Goal: Task Accomplishment & Management: Use online tool/utility

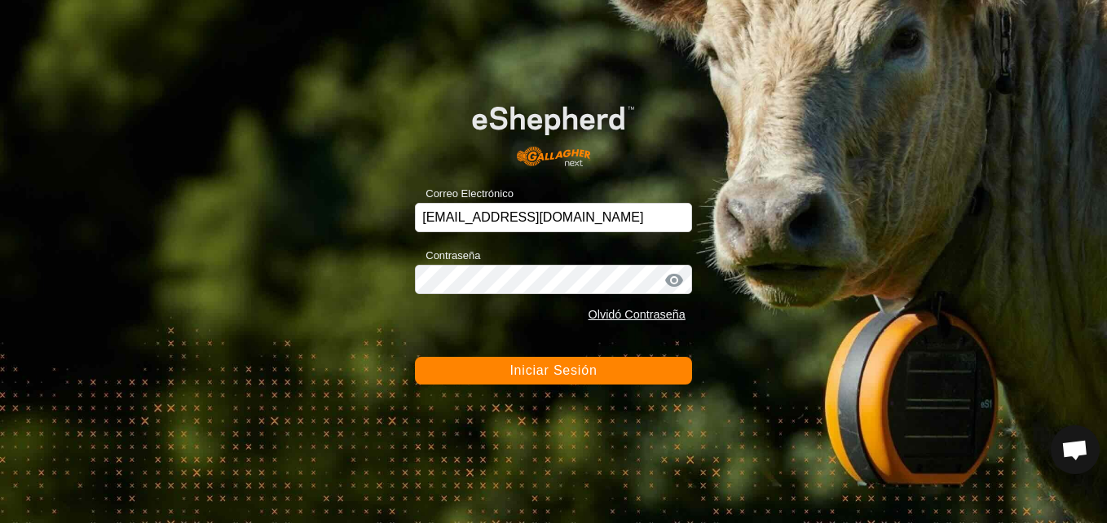
click at [505, 362] on button "Iniciar Sesión" at bounding box center [553, 371] width 277 height 28
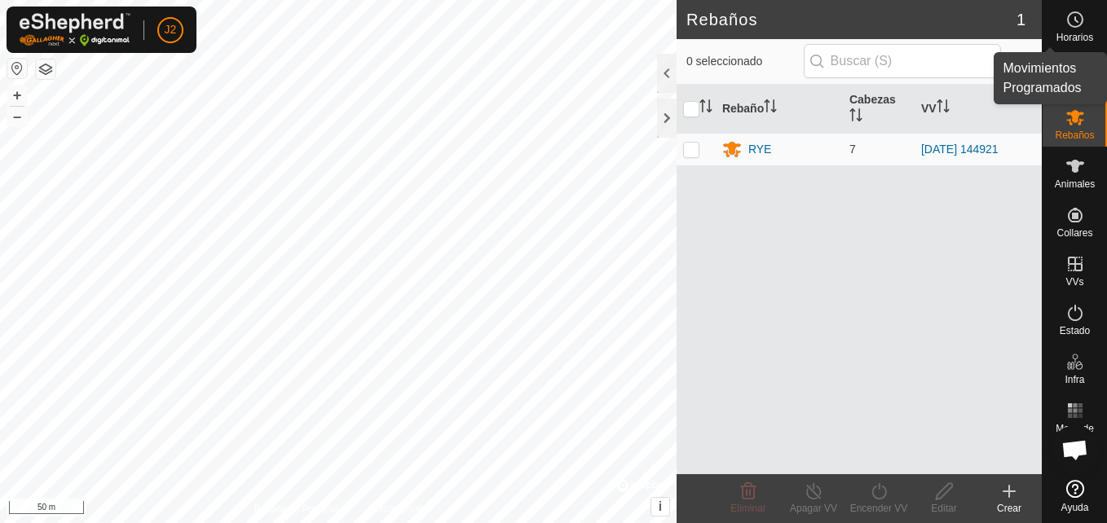
click at [1072, 23] on icon at bounding box center [1076, 20] width 20 height 20
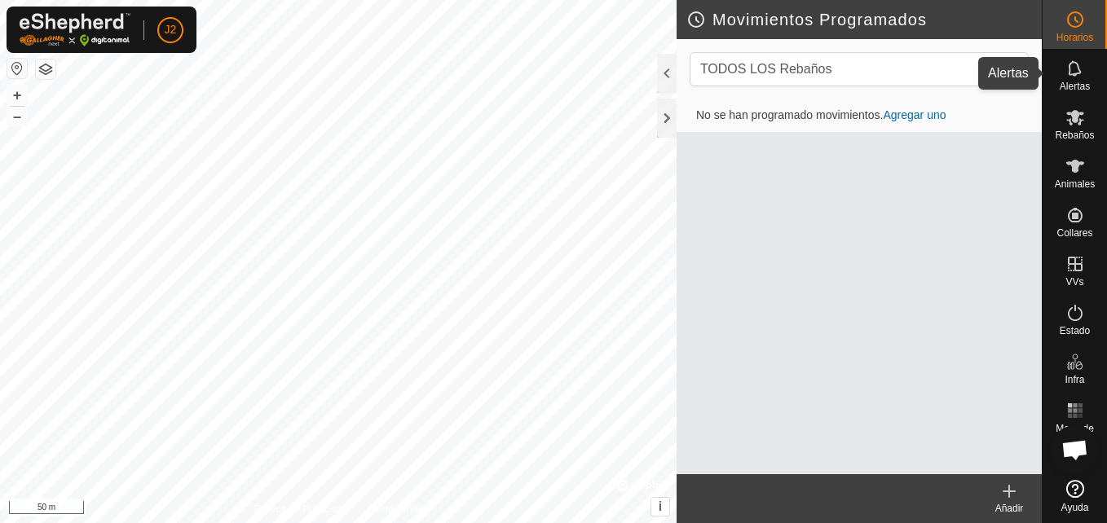
click at [1081, 75] on icon at bounding box center [1076, 69] width 20 height 20
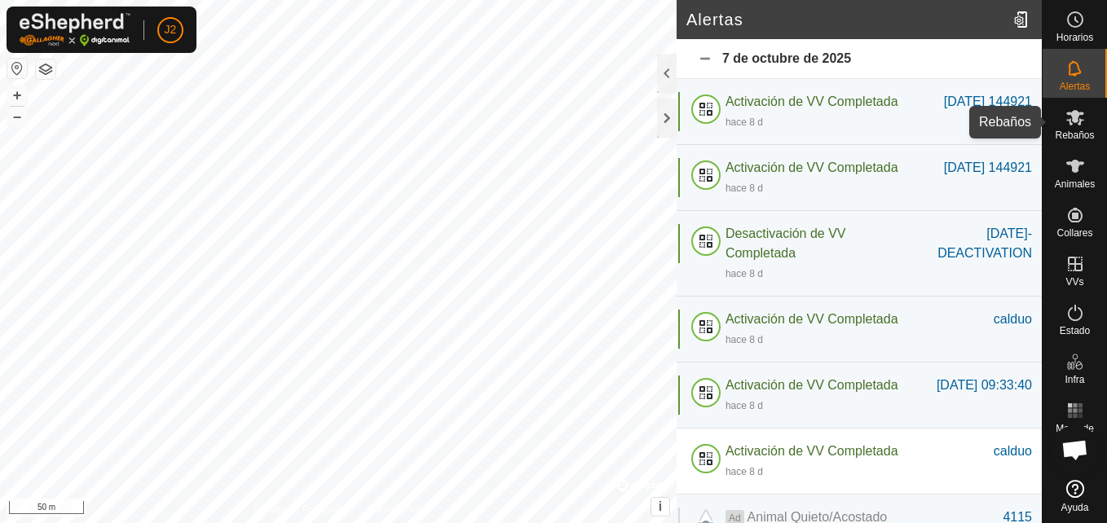
click at [1078, 123] on icon at bounding box center [1075, 117] width 18 height 15
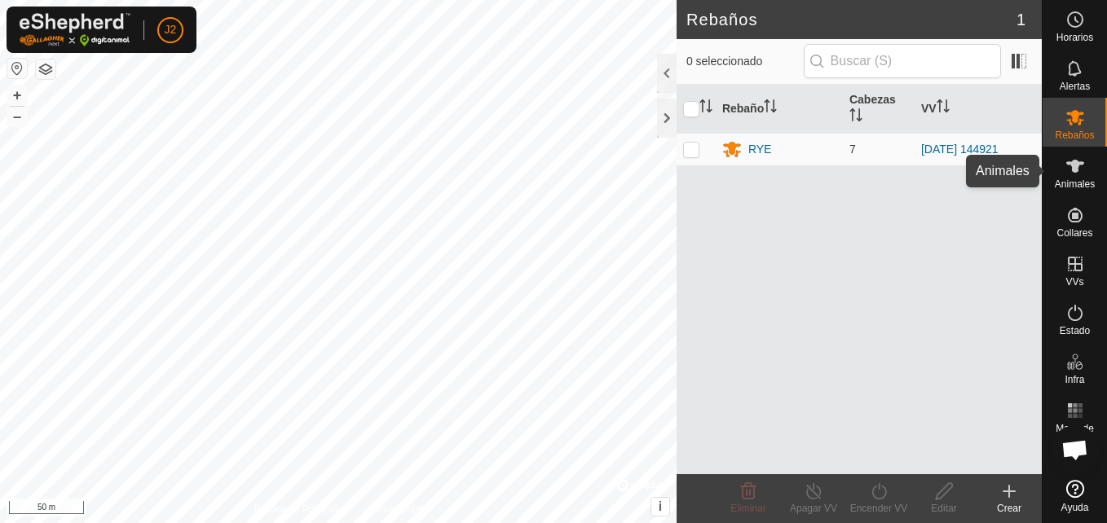
click at [1077, 177] on es-animals-svg-icon at bounding box center [1075, 166] width 29 height 26
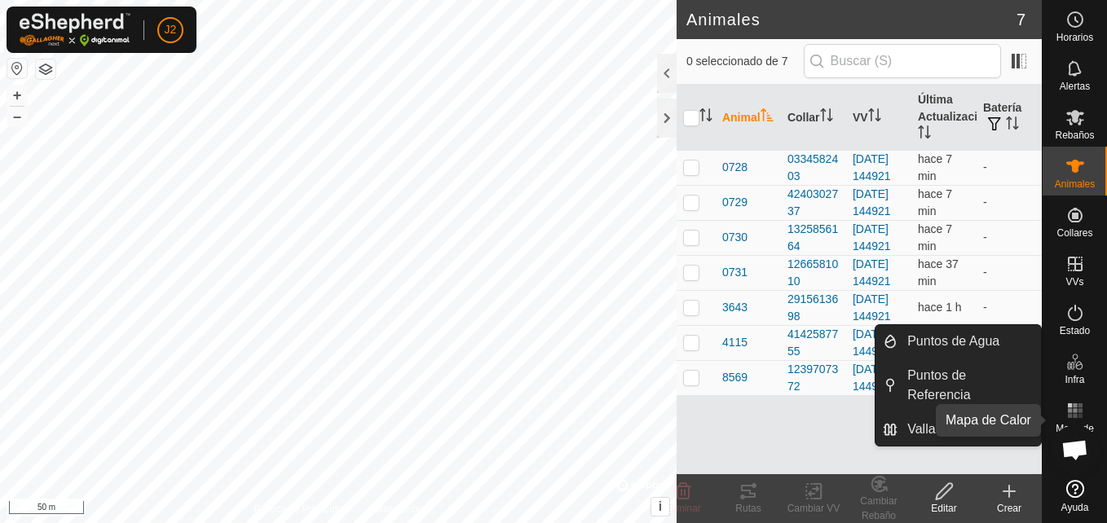
click at [1075, 413] on icon at bounding box center [1076, 411] width 20 height 20
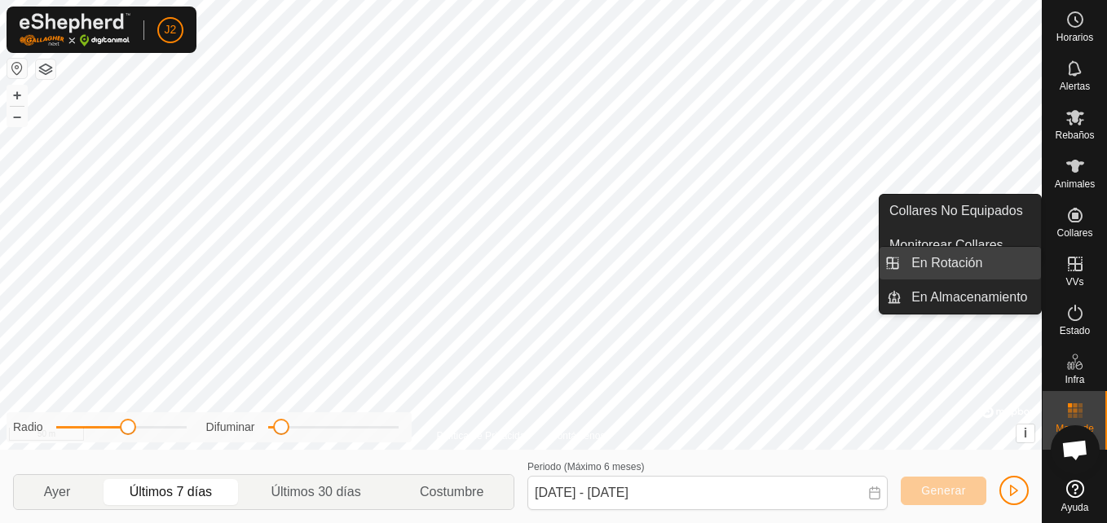
click at [951, 261] on link "En Rotación" at bounding box center [971, 263] width 139 height 33
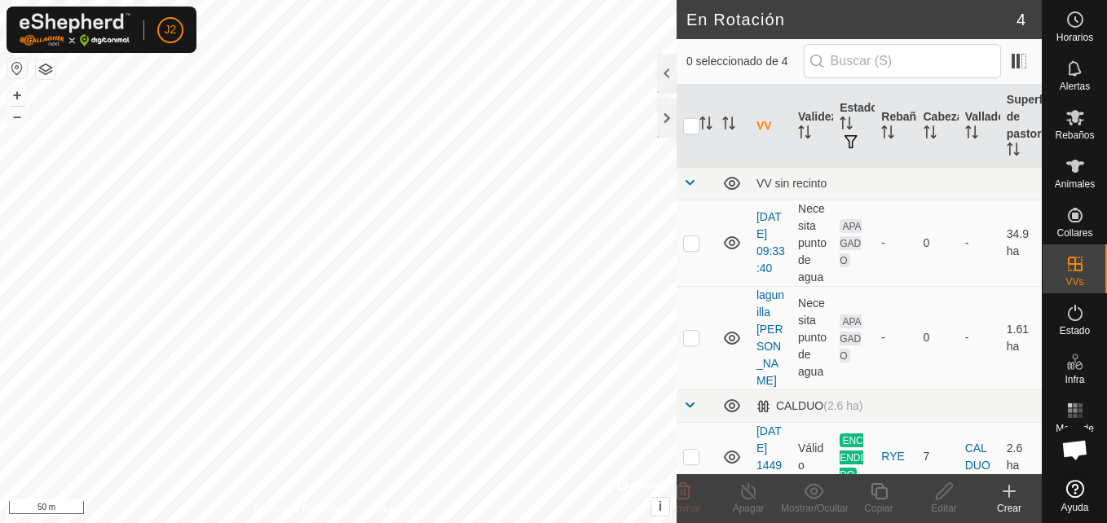
click at [1011, 501] on div "Crear" at bounding box center [1009, 508] width 65 height 15
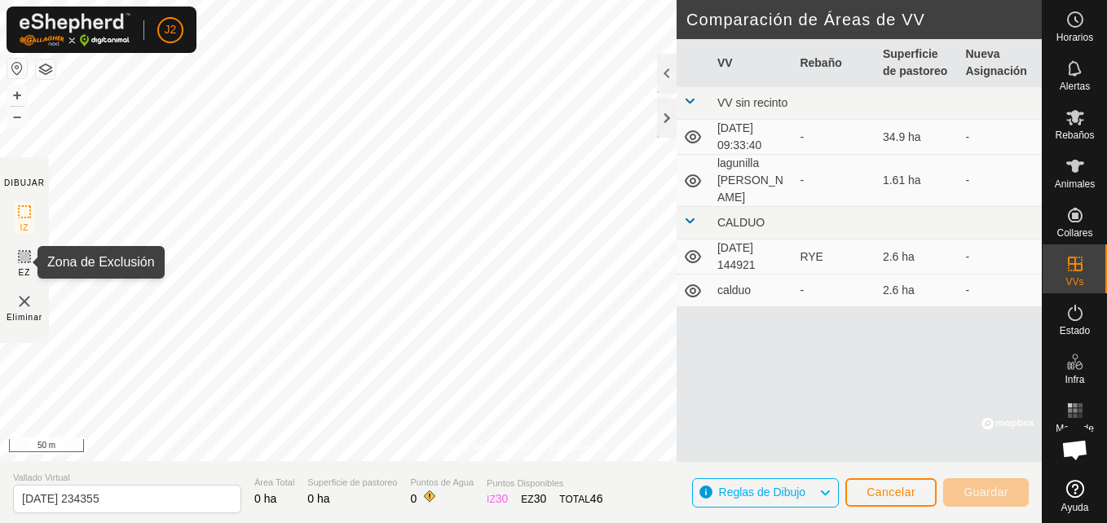
click at [24, 261] on icon at bounding box center [25, 257] width 20 height 20
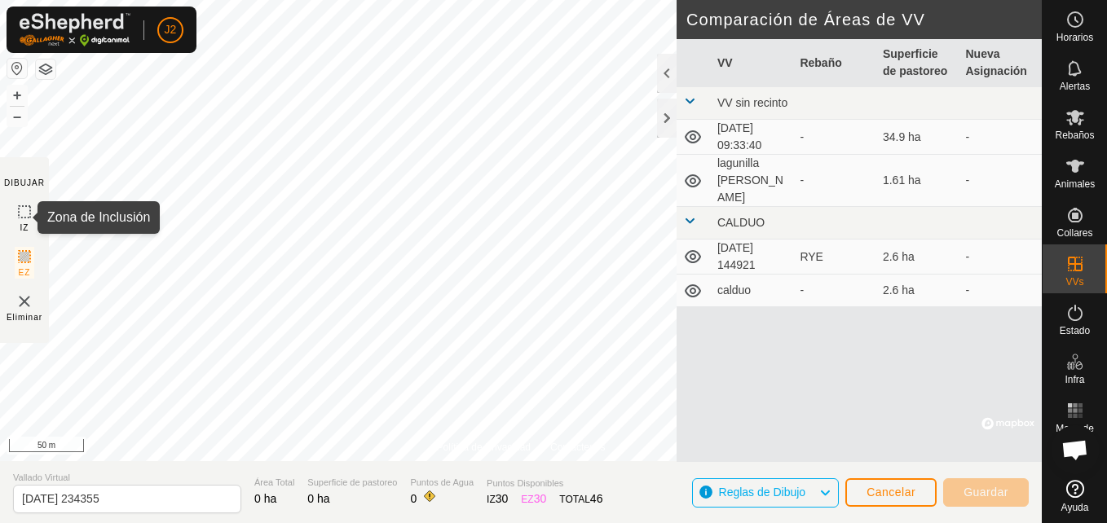
click at [22, 209] on icon at bounding box center [25, 212] width 20 height 20
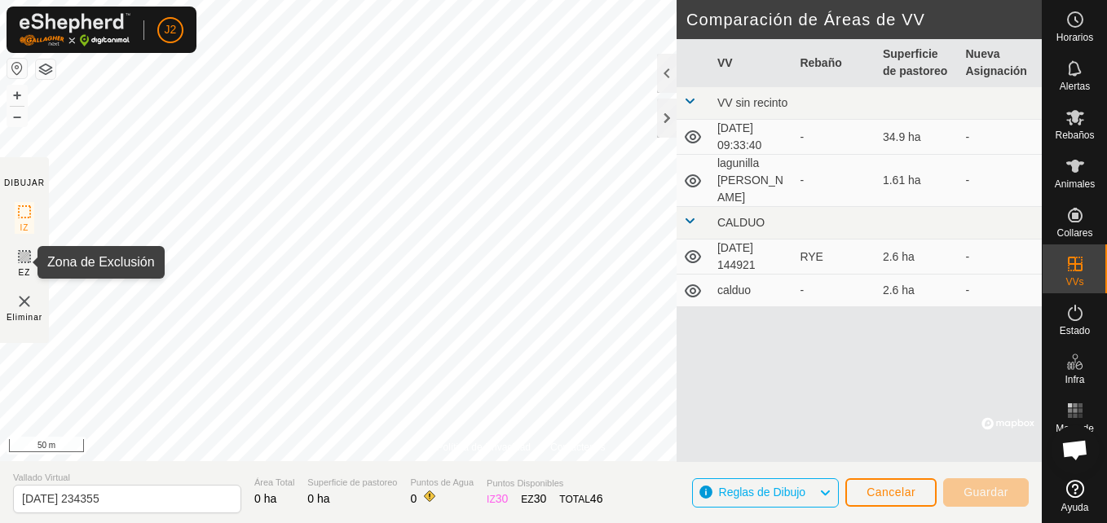
click at [29, 259] on icon at bounding box center [25, 257] width 20 height 20
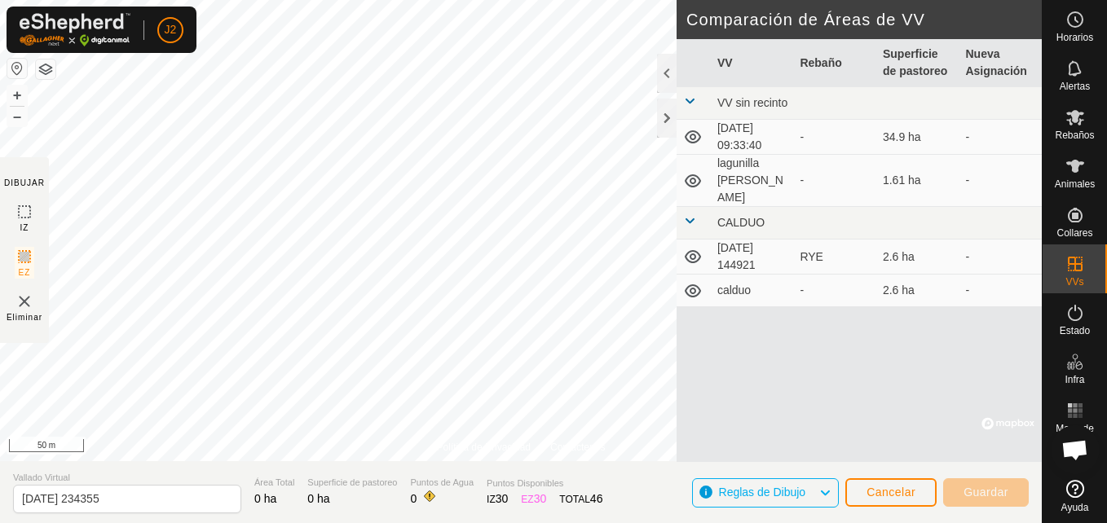
click at [20, 186] on div "DIBUJAR" at bounding box center [24, 183] width 41 height 12
click at [892, 491] on span "Cancelar" at bounding box center [891, 492] width 49 height 13
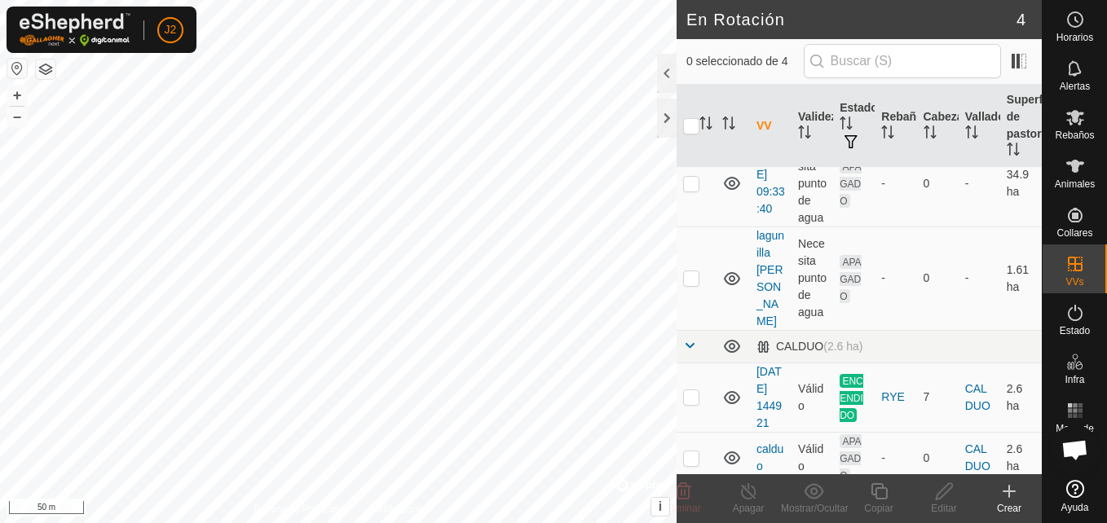
scroll to position [87, 0]
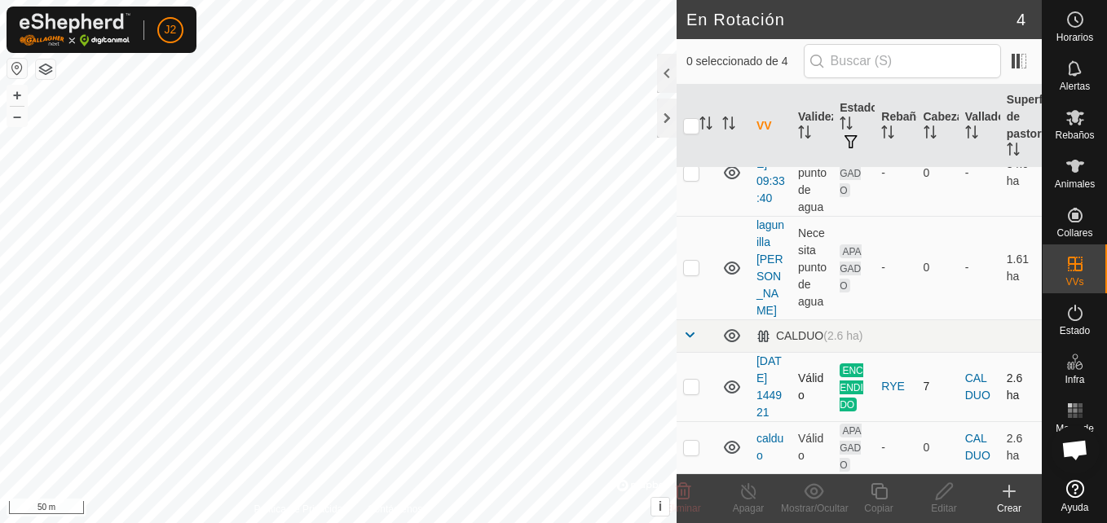
click at [690, 381] on p-checkbox at bounding box center [691, 386] width 16 height 13
checkbox input "true"
click at [1019, 497] on create-svg-icon at bounding box center [1009, 492] width 65 height 20
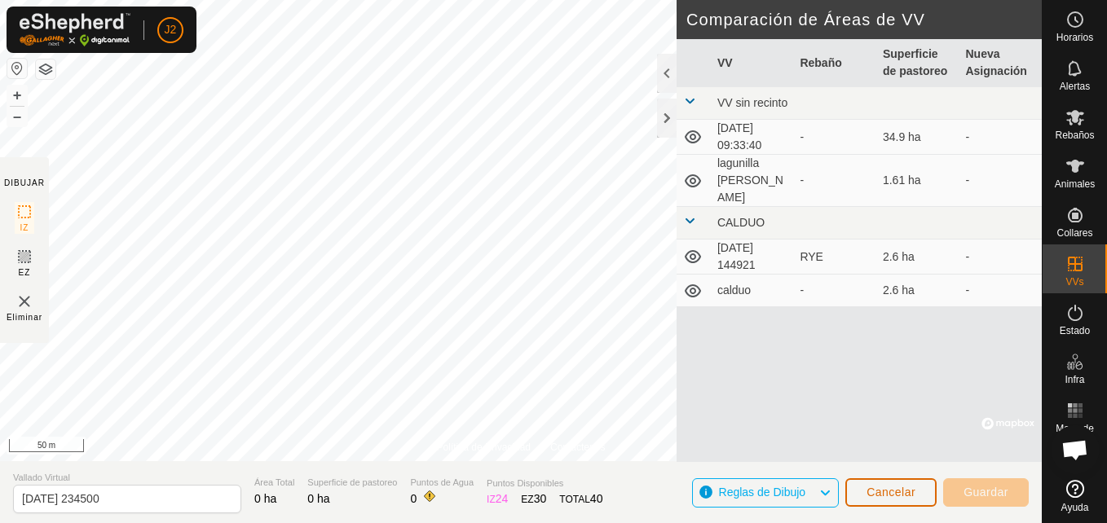
click at [895, 490] on span "Cancelar" at bounding box center [891, 492] width 49 height 13
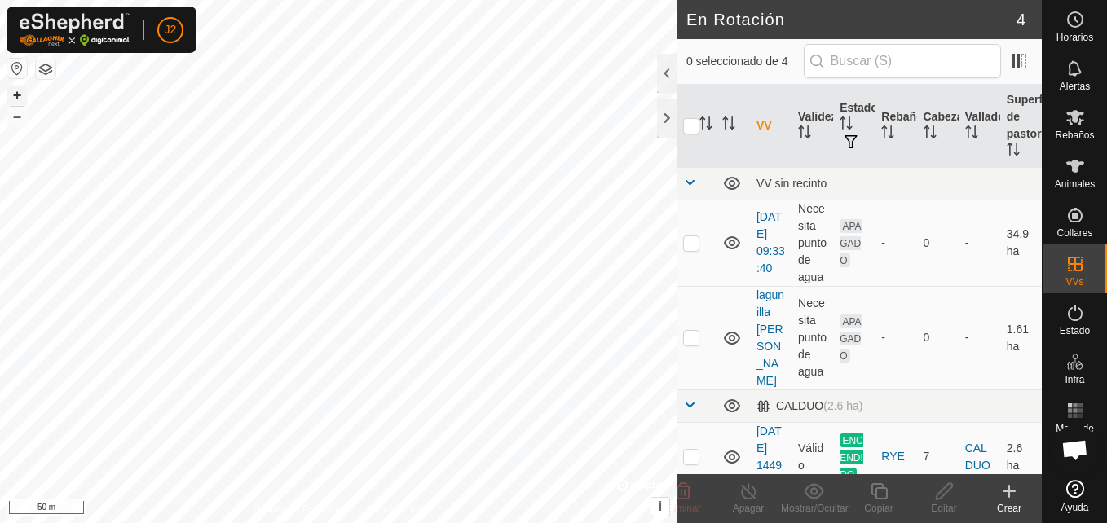
click at [15, 92] on button "+" at bounding box center [17, 96] width 20 height 20
click at [827, 0] on html "J2 Horarios Alertas Rebaños Animales Collares VVs Estado Infra Mapa de Calor Ay…" at bounding box center [553, 261] width 1107 height 523
click at [16, 112] on button "–" at bounding box center [17, 117] width 20 height 20
click at [18, 108] on div "+ –" at bounding box center [17, 106] width 21 height 42
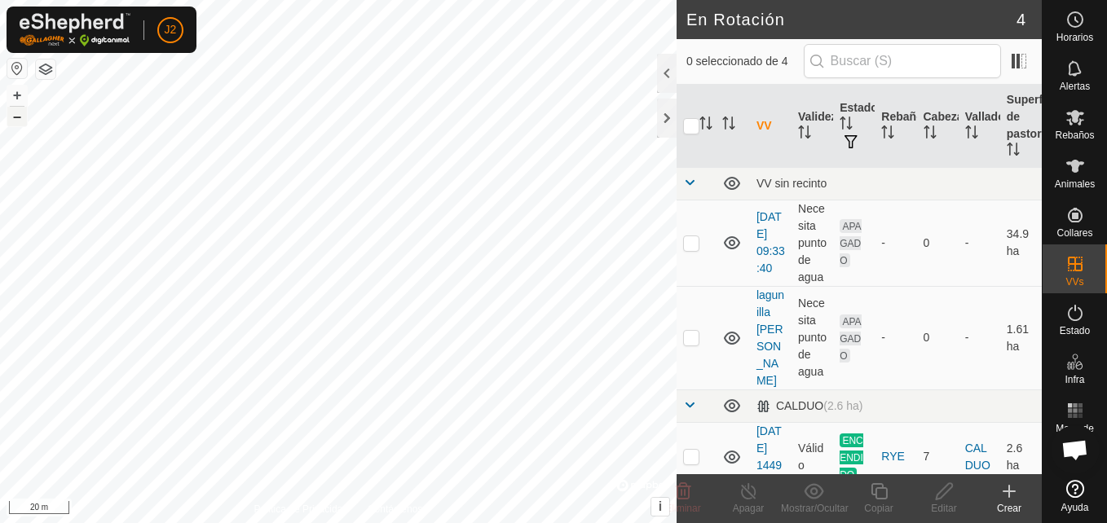
click at [17, 116] on button "–" at bounding box center [17, 117] width 20 height 20
click at [668, 120] on div at bounding box center [667, 118] width 20 height 39
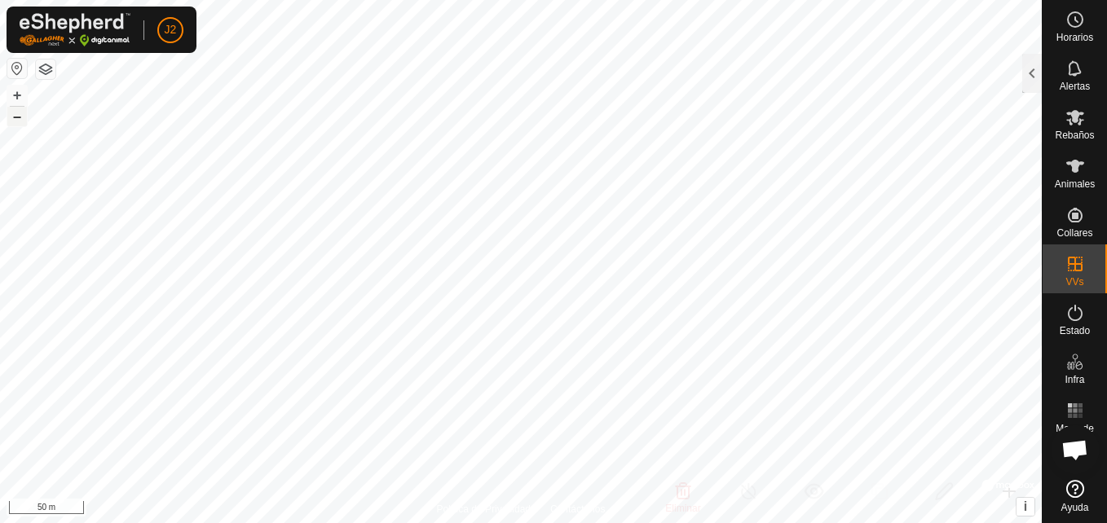
click at [18, 119] on button "–" at bounding box center [17, 117] width 20 height 20
click at [555, 0] on html "J2 Horarios Alertas Rebaños Animales Collares VVs Estado Infra Mapa de Calor Ay…" at bounding box center [553, 261] width 1107 height 523
